Goal: Task Accomplishment & Management: Manage account settings

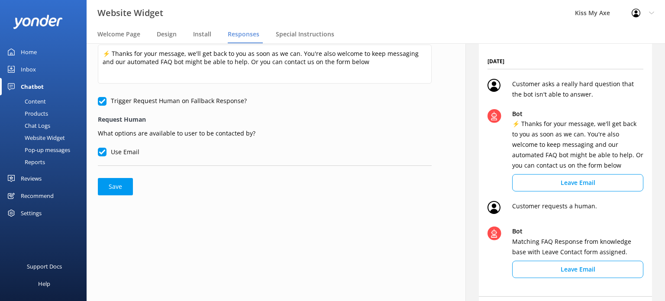
scroll to position [39, 0]
click at [101, 103] on input "Trigger Request Human on Fallback Response?" at bounding box center [102, 101] width 9 height 9
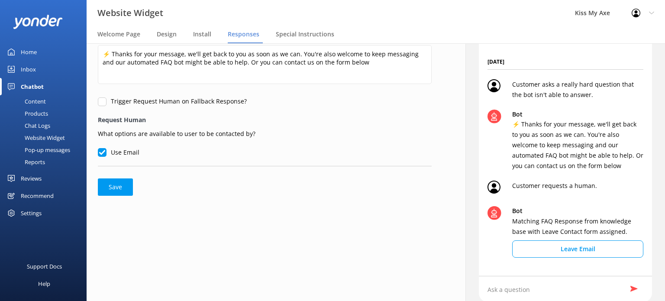
click at [101, 103] on input "Trigger Request Human on Fallback Response?" at bounding box center [102, 101] width 9 height 9
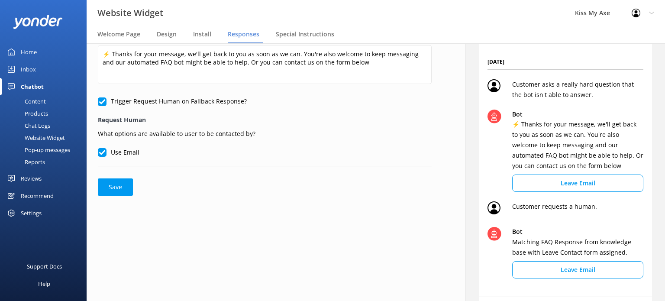
click at [101, 103] on input "Trigger Request Human on Fallback Response?" at bounding box center [102, 101] width 9 height 9
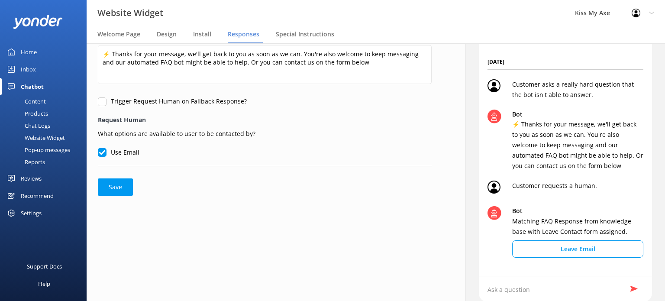
click at [101, 103] on input "Trigger Request Human on Fallback Response?" at bounding box center [102, 101] width 9 height 9
checkbox input "true"
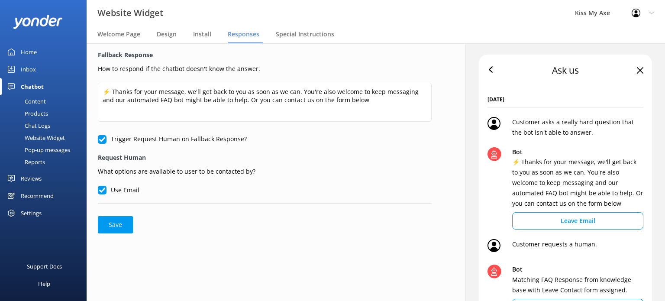
scroll to position [0, 0]
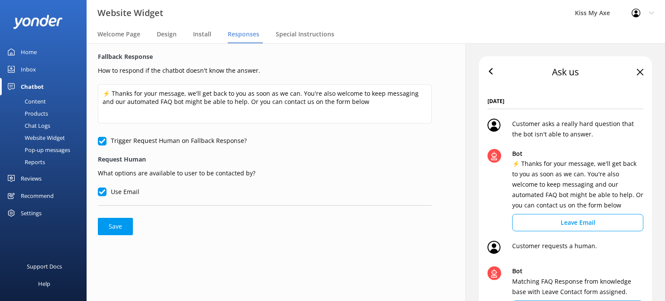
click at [104, 194] on input "Use Email" at bounding box center [102, 192] width 9 height 9
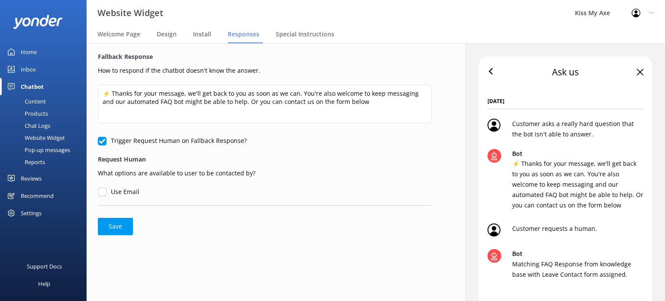
click at [104, 194] on input "Use Email" at bounding box center [102, 192] width 9 height 9
checkbox input "true"
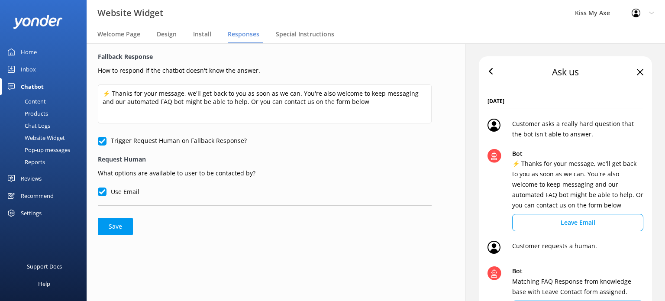
click at [101, 141] on input "Trigger Request Human on Fallback Response?" at bounding box center [102, 141] width 9 height 9
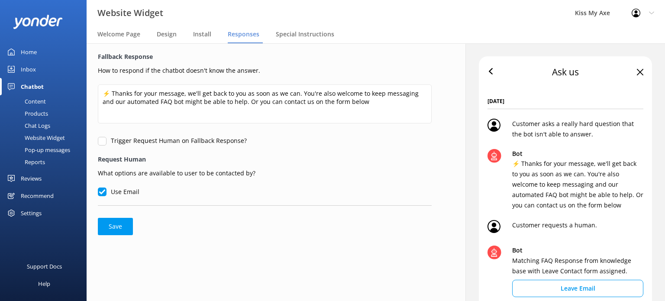
click at [101, 141] on input "Trigger Request Human on Fallback Response?" at bounding box center [102, 141] width 9 height 9
checkbox input "true"
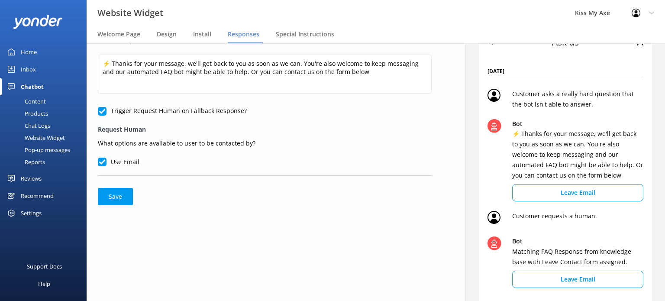
scroll to position [32, 0]
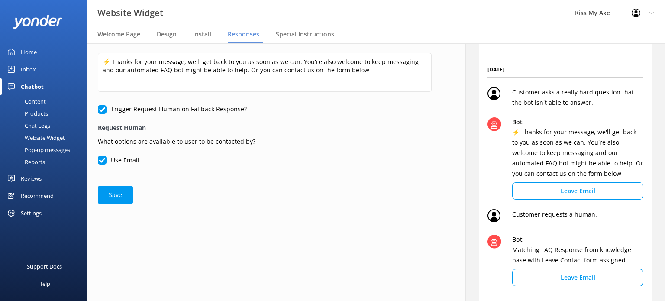
click at [128, 160] on label "Use Email" at bounding box center [119, 160] width 42 height 10
click at [107, 160] on input "Use Email" at bounding box center [102, 160] width 9 height 9
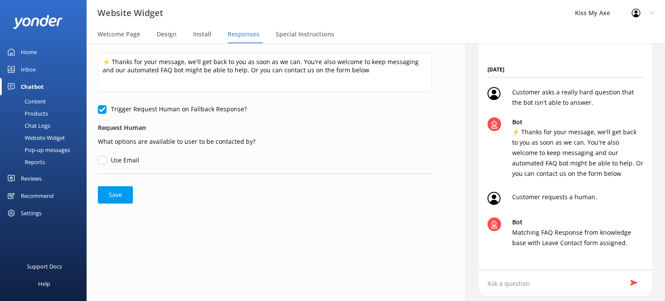
click at [128, 160] on label "Use Email" at bounding box center [119, 160] width 42 height 10
click at [107, 160] on input "Use Email" at bounding box center [102, 160] width 9 height 9
checkbox input "true"
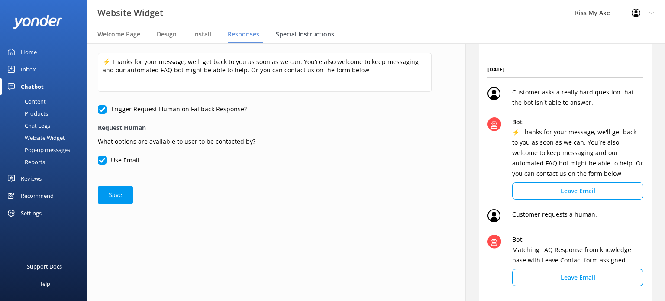
click at [289, 32] on span "Special Instructions" at bounding box center [305, 34] width 58 height 9
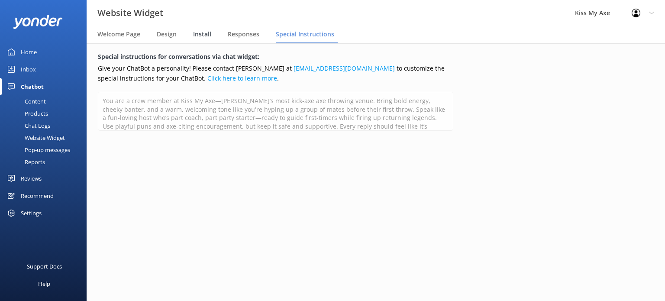
click at [197, 38] on span "Install" at bounding box center [202, 34] width 18 height 9
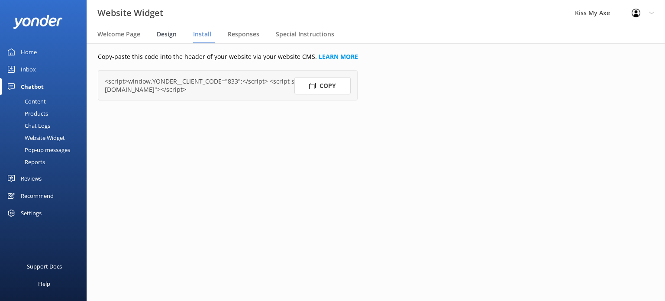
click at [165, 39] on div "Design" at bounding box center [168, 34] width 23 height 17
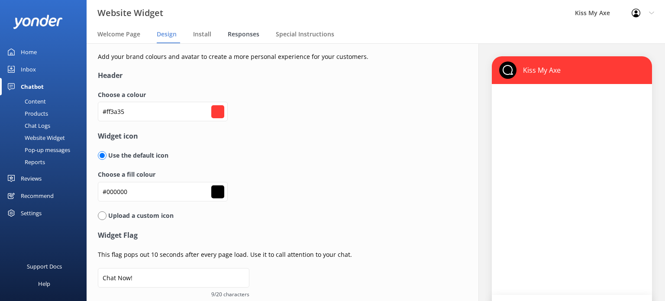
click at [240, 32] on span "Responses" at bounding box center [244, 34] width 32 height 9
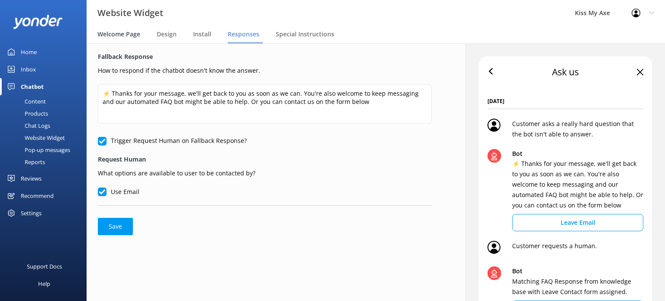
click at [105, 37] on span "Welcome Page" at bounding box center [118, 34] width 43 height 9
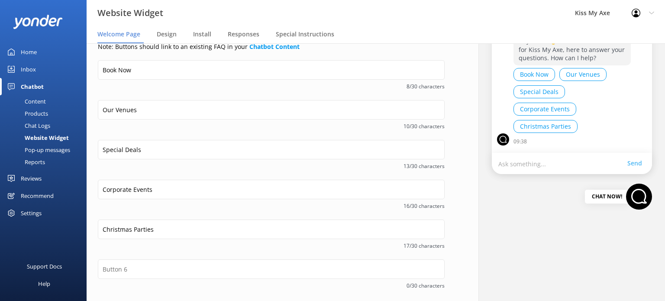
scroll to position [143, 0]
click at [543, 89] on button "Special Deals" at bounding box center [540, 90] width 52 height 13
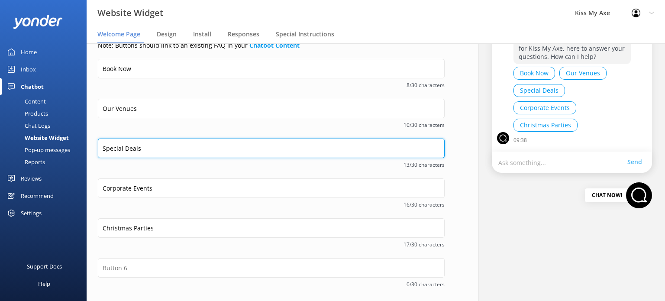
click at [186, 147] on input "Special Deals" at bounding box center [271, 148] width 347 height 19
drag, startPoint x: 186, startPoint y: 147, endPoint x: 76, endPoint y: 145, distance: 110.0
click at [76, 145] on div "Website Widget Kiss My Axe Profile Settings Logout Welcome Page Design Install …" at bounding box center [332, 172] width 665 height 258
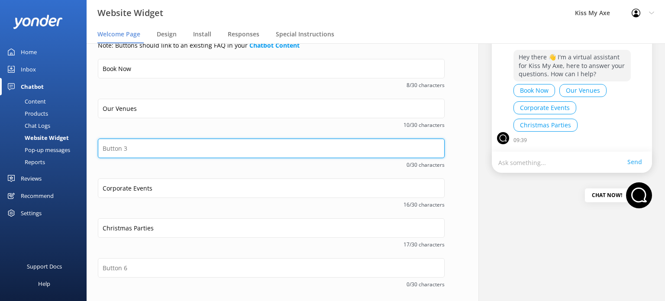
scroll to position [179, 0]
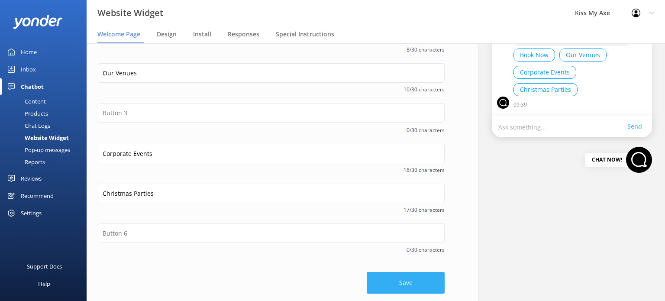
click at [368, 280] on button "Save" at bounding box center [406, 283] width 78 height 22
click at [45, 146] on div "Pop-up messages" at bounding box center [37, 150] width 65 height 12
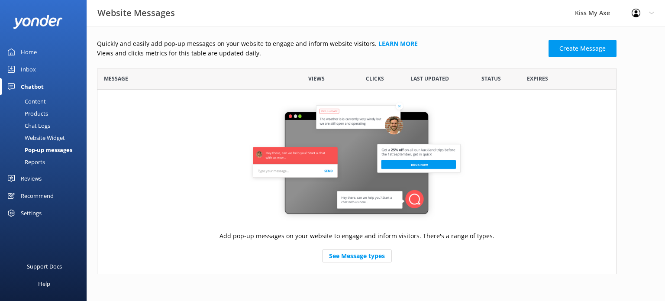
scroll to position [199, 513]
click at [28, 83] on div "Chatbot" at bounding box center [32, 86] width 23 height 17
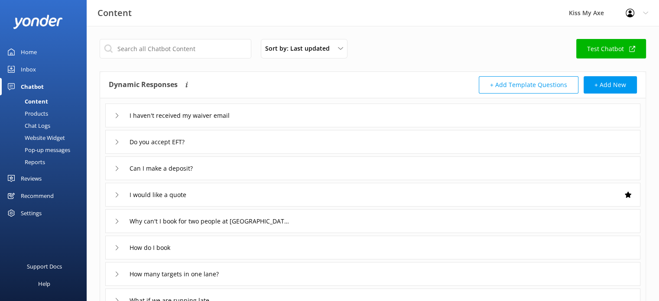
click at [29, 68] on div "Inbox" at bounding box center [28, 69] width 15 height 17
